Goal: Transaction & Acquisition: Book appointment/travel/reservation

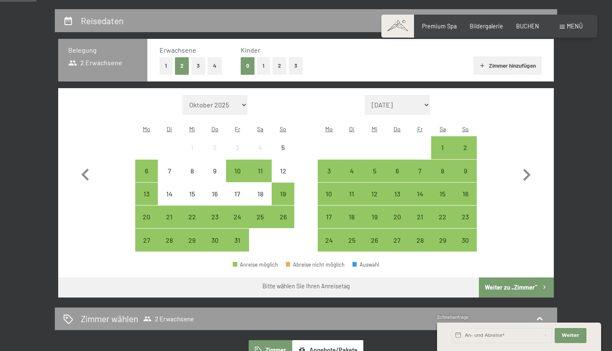
scroll to position [164, 0]
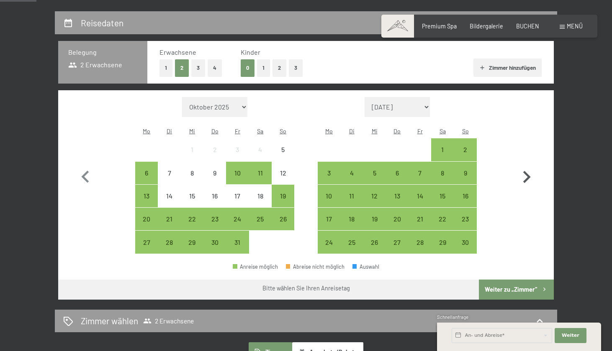
click at [529, 172] on icon "button" at bounding box center [527, 177] width 8 height 12
select select "2025-11-01"
select select "2025-12-01"
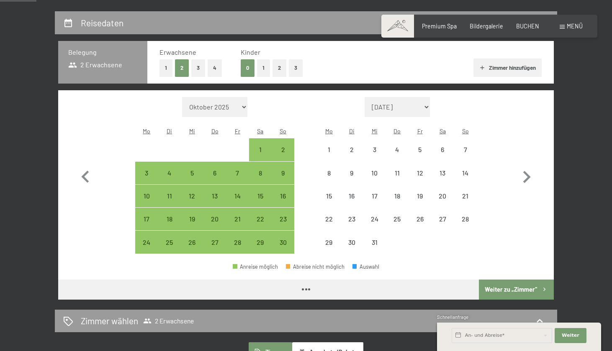
select select "2025-11-01"
select select "2025-12-01"
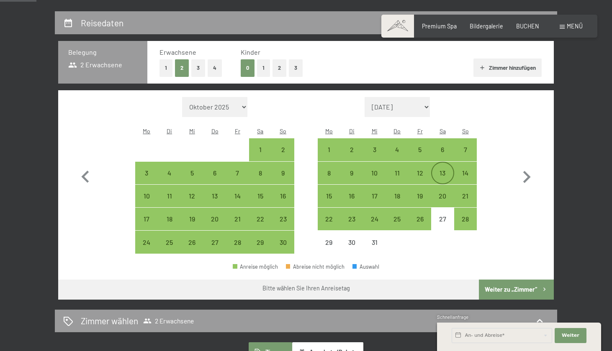
click at [443, 170] on div "13" at bounding box center [442, 180] width 21 height 21
select select "2025-11-01"
select select "2025-12-01"
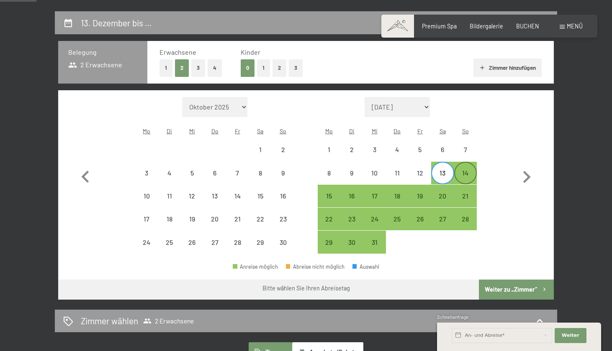
click at [467, 170] on div "14" at bounding box center [465, 180] width 21 height 21
select select "2025-11-01"
select select "2025-12-01"
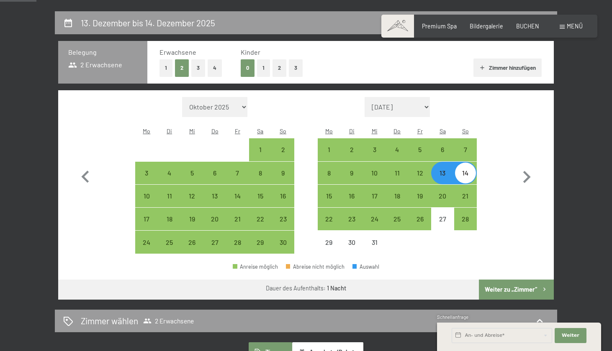
click at [505, 280] on button "Weiter zu „Zimmer“" at bounding box center [516, 290] width 75 height 20
select select "2025-11-01"
select select "2025-12-01"
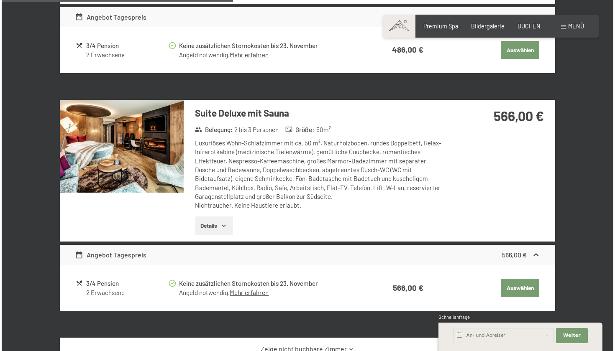
scroll to position [386, 0]
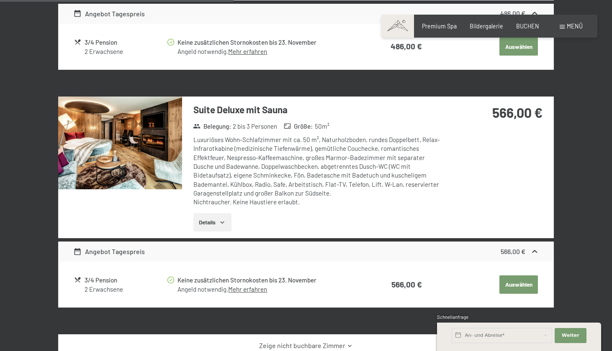
click at [565, 26] on div "Menü" at bounding box center [570, 26] width 23 height 8
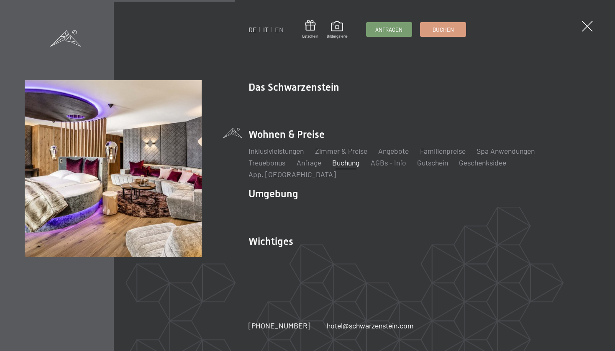
click at [264, 29] on link "IT" at bounding box center [265, 30] width 5 height 8
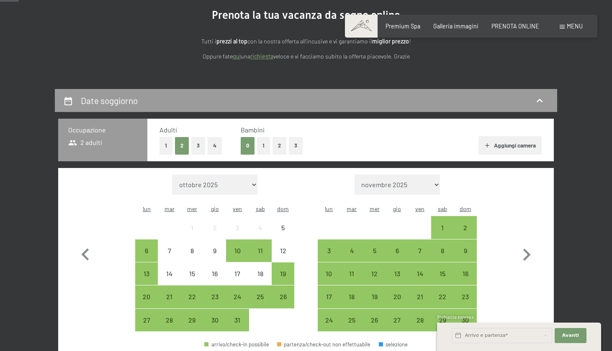
scroll to position [100, 0]
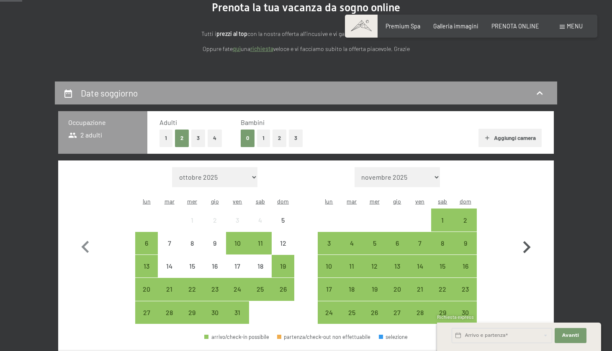
click at [533, 241] on icon "button" at bounding box center [526, 248] width 24 height 24
select select "2025-11-01"
select select "2025-12-01"
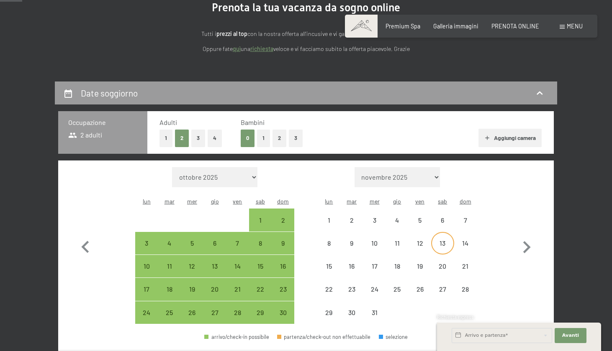
select select "2025-11-01"
select select "2025-12-01"
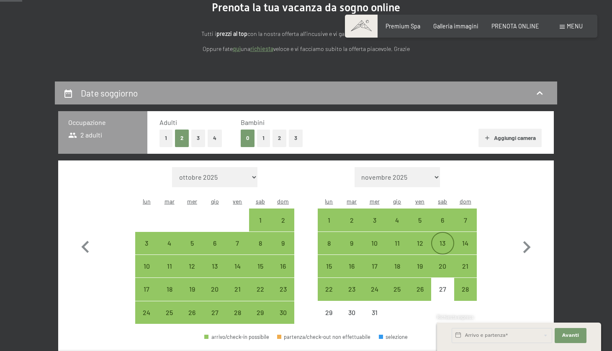
click at [445, 240] on div "13" at bounding box center [442, 250] width 21 height 21
select select "2025-11-01"
select select "2025-12-01"
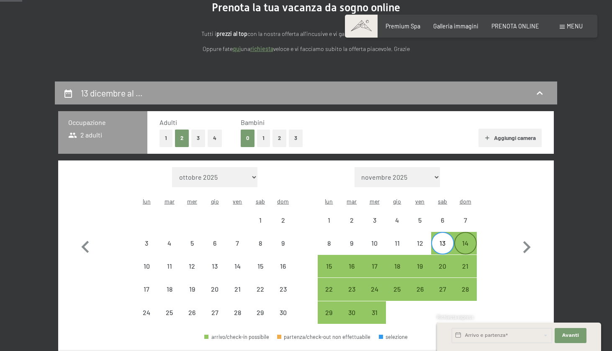
click at [471, 240] on div "14" at bounding box center [465, 250] width 21 height 21
select select "2025-11-01"
select select "2025-12-01"
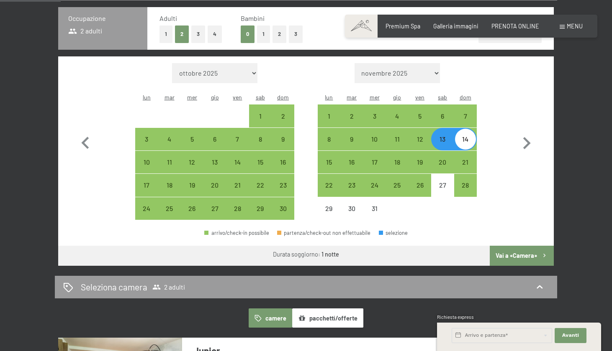
scroll to position [250, 0]
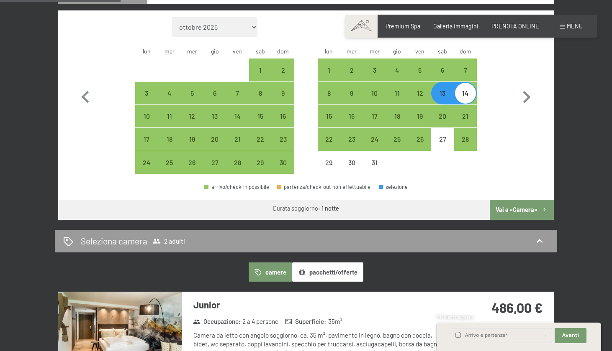
click at [513, 200] on button "Vai a «Camera»" at bounding box center [522, 210] width 64 height 20
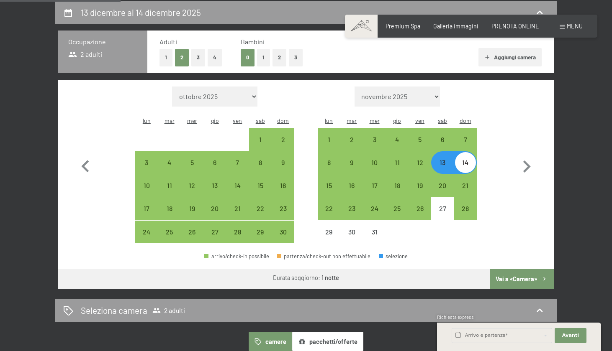
select select "2025-11-01"
select select "2025-12-01"
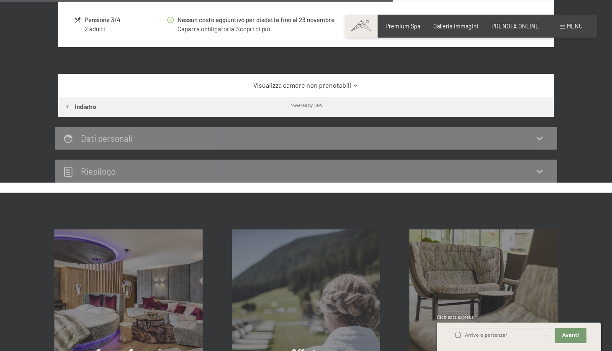
scroll to position [653, 0]
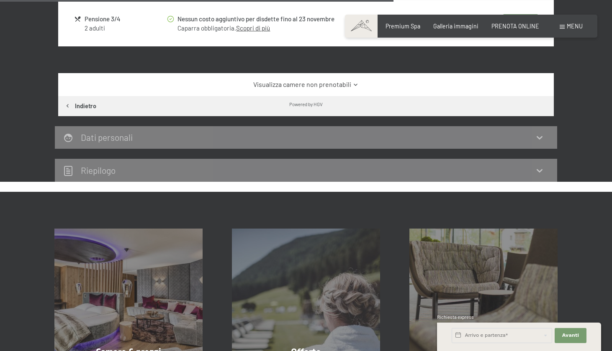
click at [351, 80] on link "Visualizza camere non prenotabili" at bounding box center [306, 84] width 466 height 9
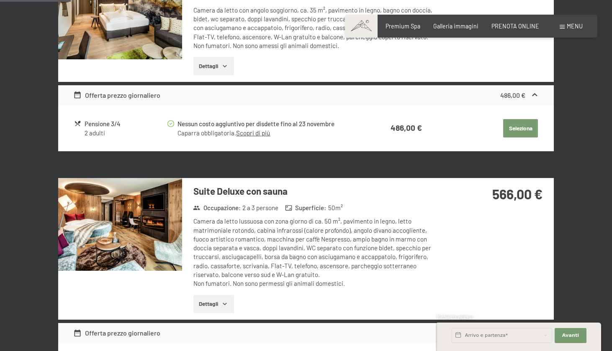
scroll to position [314, 0]
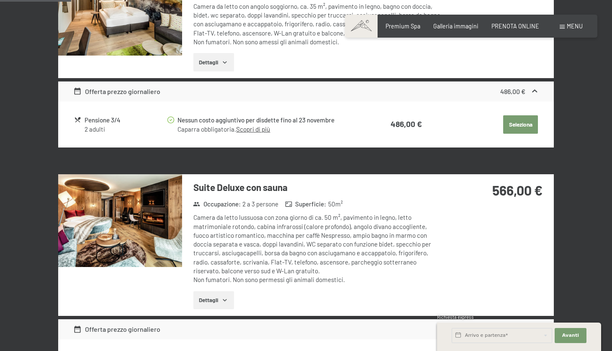
click at [223, 294] on button "Dettagli" at bounding box center [213, 301] width 41 height 18
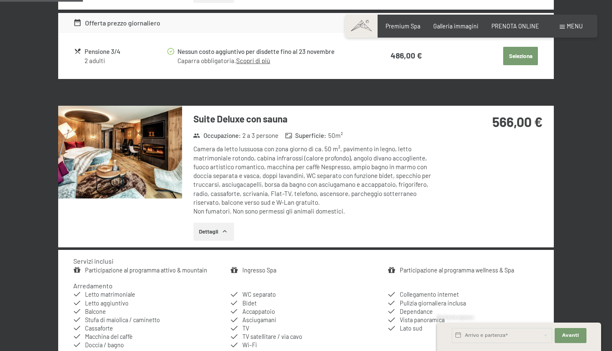
scroll to position [380, 0]
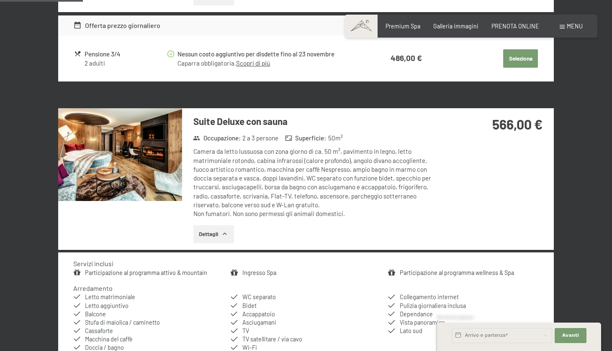
click at [151, 172] on img at bounding box center [120, 154] width 124 height 93
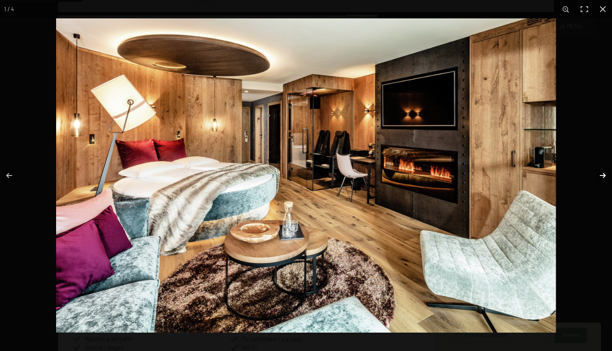
click at [604, 175] on button "button" at bounding box center [596, 176] width 29 height 42
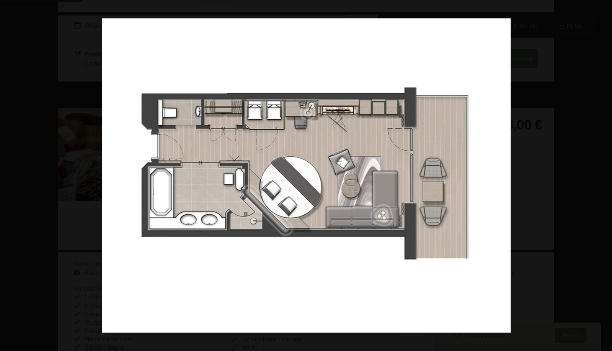
click at [604, 175] on button "button" at bounding box center [596, 176] width 29 height 42
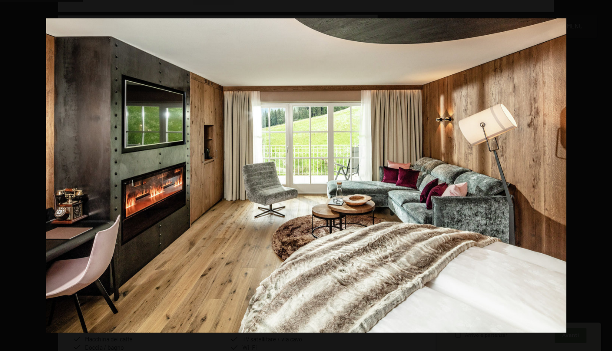
click at [604, 175] on button "button" at bounding box center [596, 176] width 29 height 42
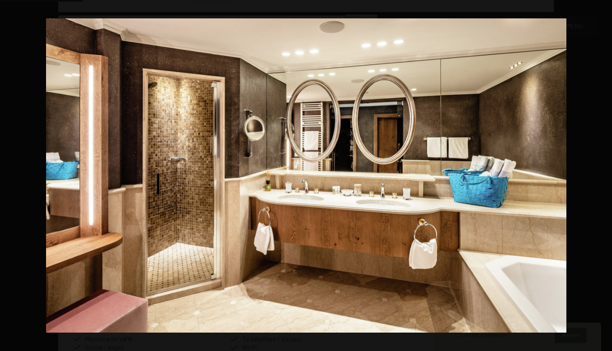
click at [604, 175] on button "button" at bounding box center [596, 176] width 29 height 42
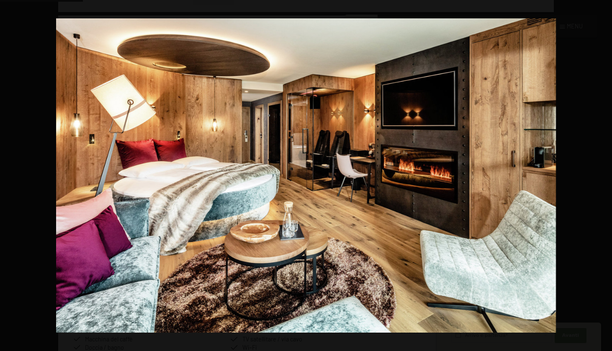
click at [604, 175] on button "button" at bounding box center [596, 176] width 29 height 42
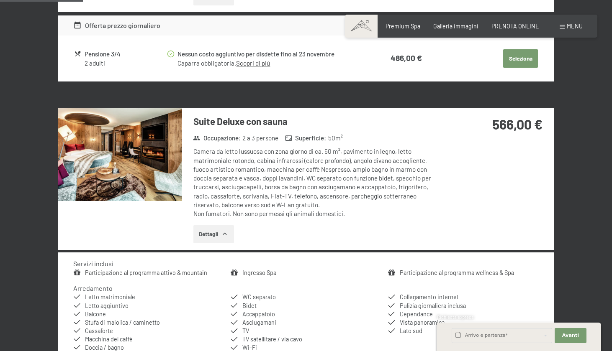
click at [0, 0] on button "button" at bounding box center [0, 0] width 0 height 0
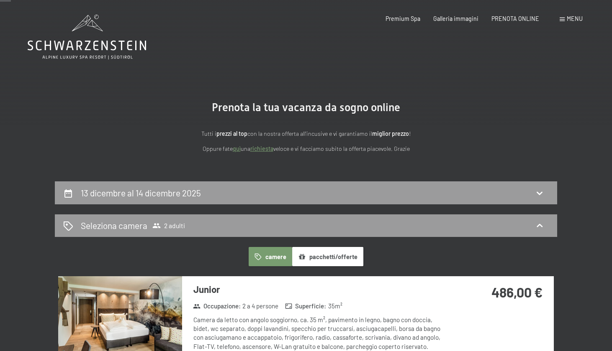
scroll to position [0, 0]
click at [526, 20] on span "PRENOTA ONLINE" at bounding box center [515, 17] width 48 height 7
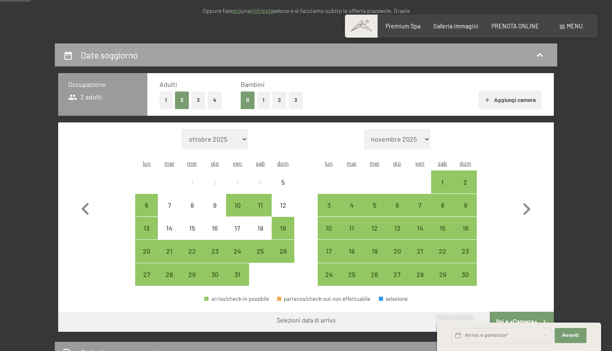
scroll to position [141, 0]
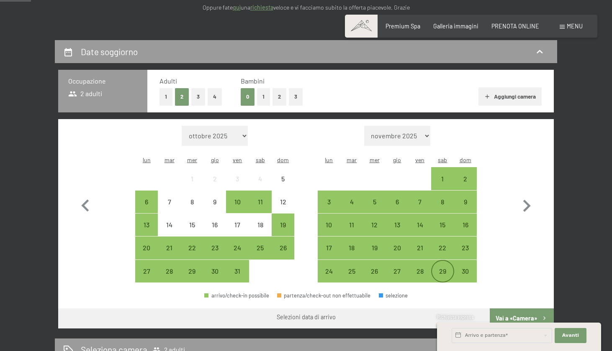
click at [439, 268] on div "29" at bounding box center [442, 278] width 21 height 21
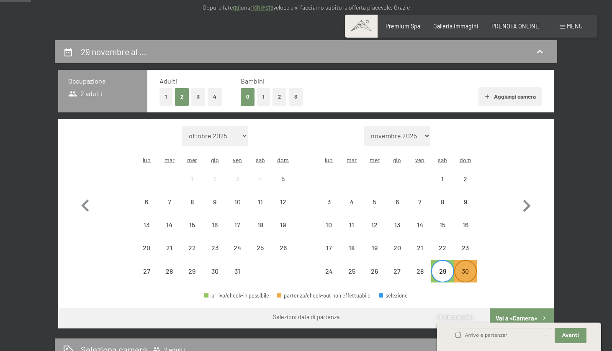
click at [471, 268] on div "30" at bounding box center [465, 278] width 21 height 21
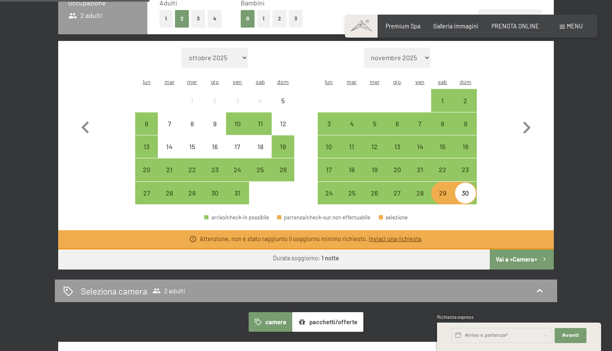
scroll to position [246, 0]
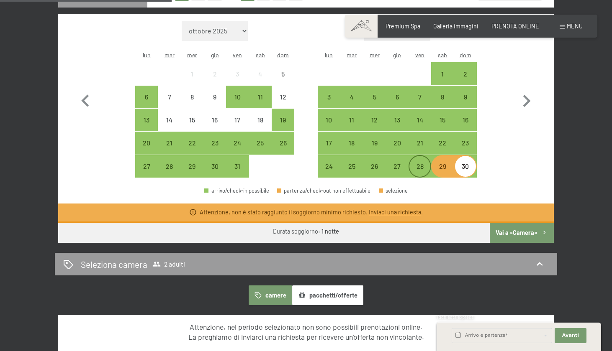
click at [414, 163] on div "28" at bounding box center [419, 173] width 21 height 21
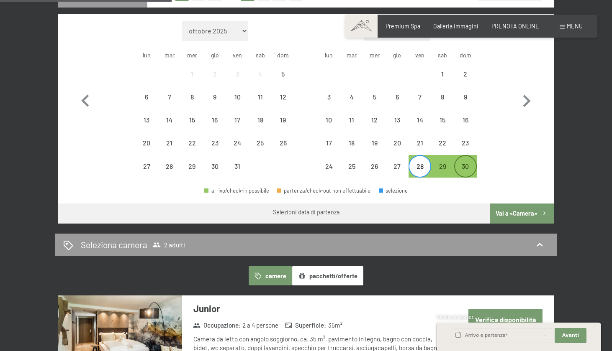
click at [462, 163] on div "30" at bounding box center [465, 173] width 21 height 21
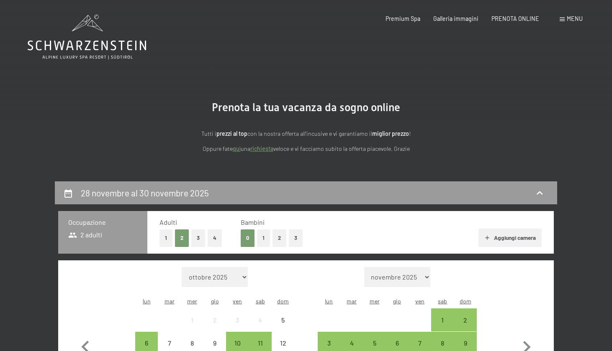
scroll to position [0, 0]
